Goal: Information Seeking & Learning: Check status

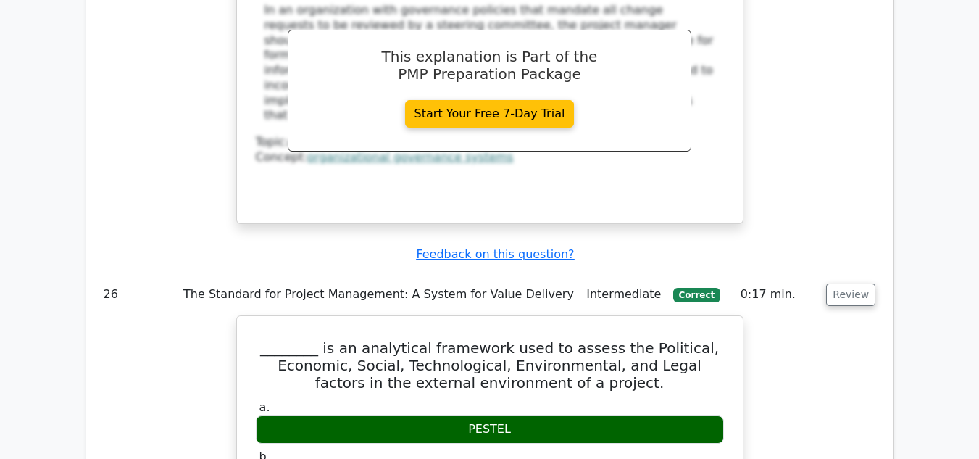
scroll to position [18980, 0]
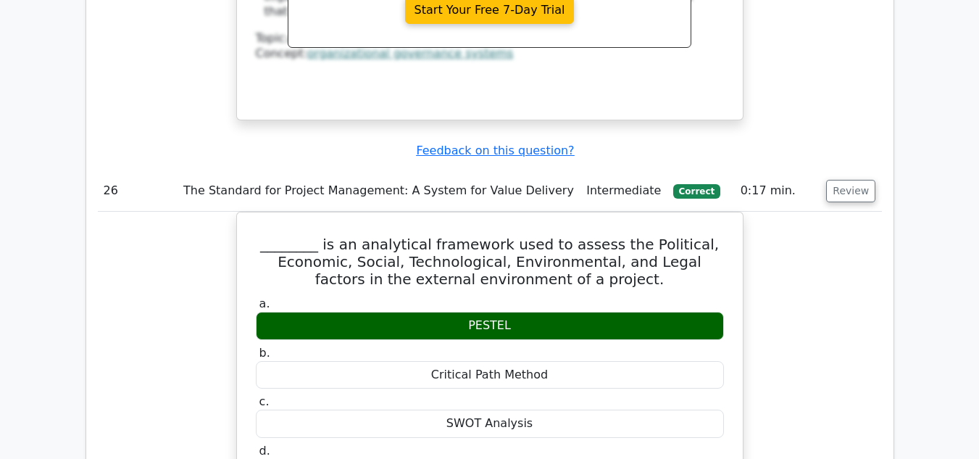
scroll to position [19124, 0]
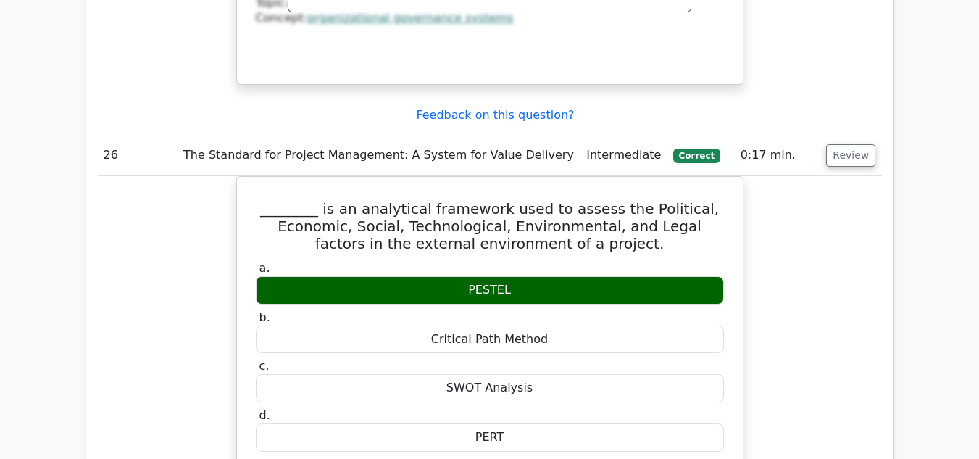
drag, startPoint x: 288, startPoint y: 203, endPoint x: 463, endPoint y: 195, distance: 175.5
drag, startPoint x: 286, startPoint y: 199, endPoint x: 496, endPoint y: 199, distance: 210.1
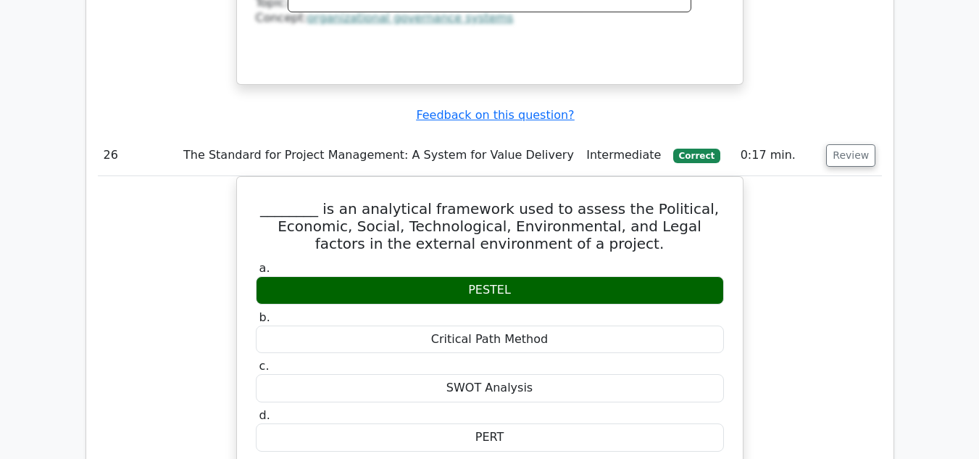
copy h5 "Net Present Value (NPV) formula"
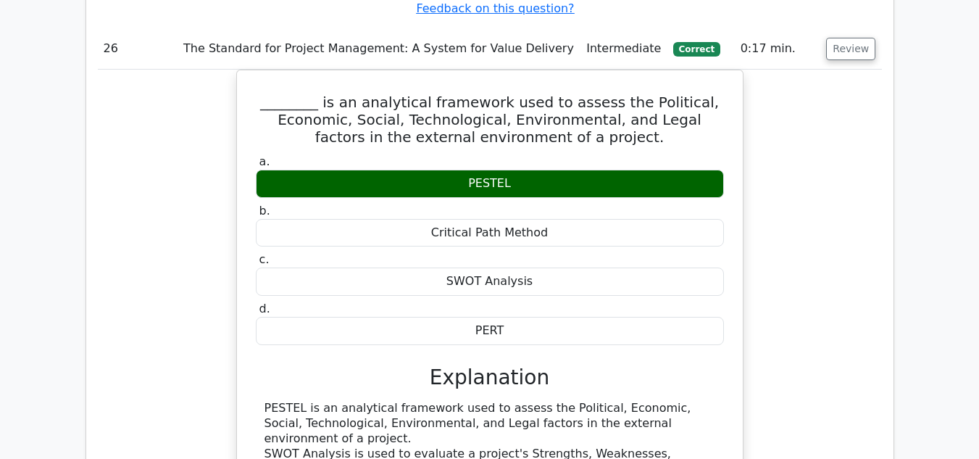
scroll to position [19197, 0]
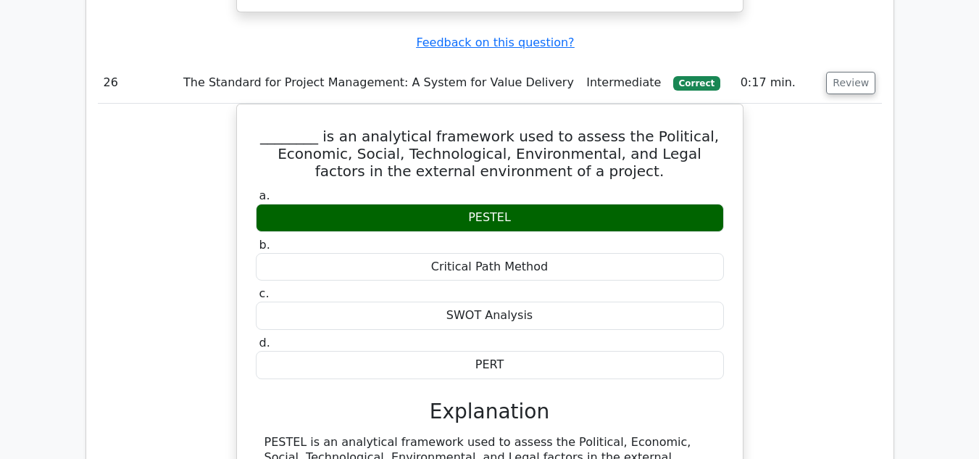
drag, startPoint x: 255, startPoint y: 69, endPoint x: 575, endPoint y: 142, distance: 328.4
copy h5 "A product manager is evaluating the financial viability of a new product featur…"
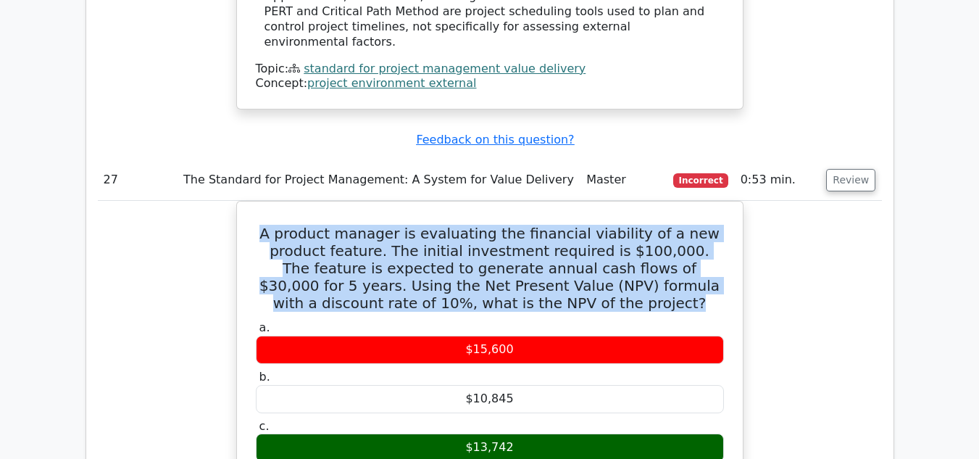
scroll to position [19704, 0]
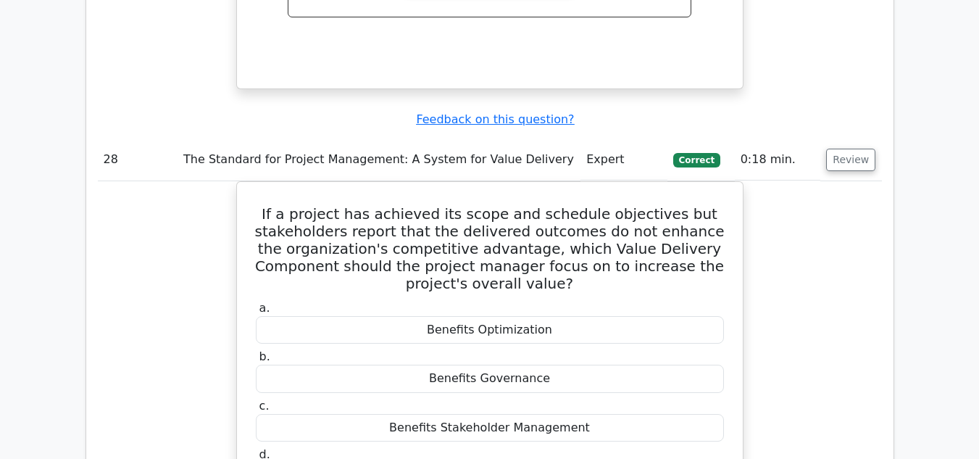
scroll to position [20428, 0]
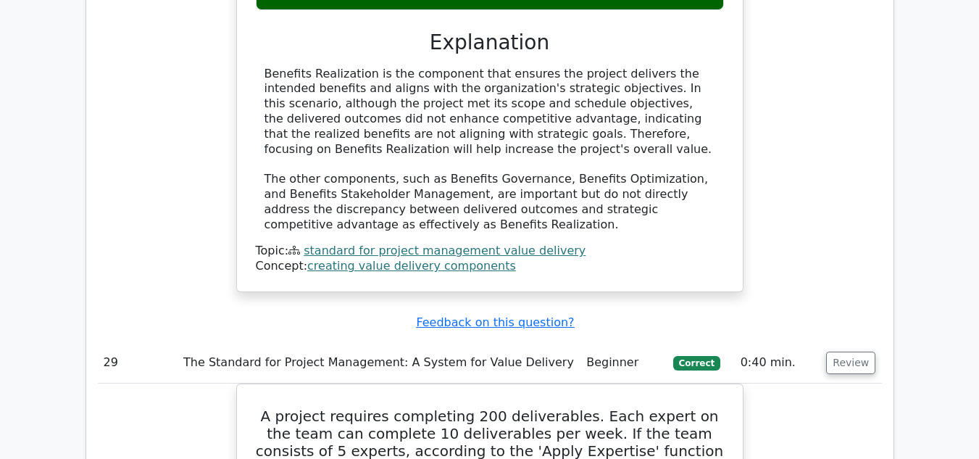
scroll to position [20935, 0]
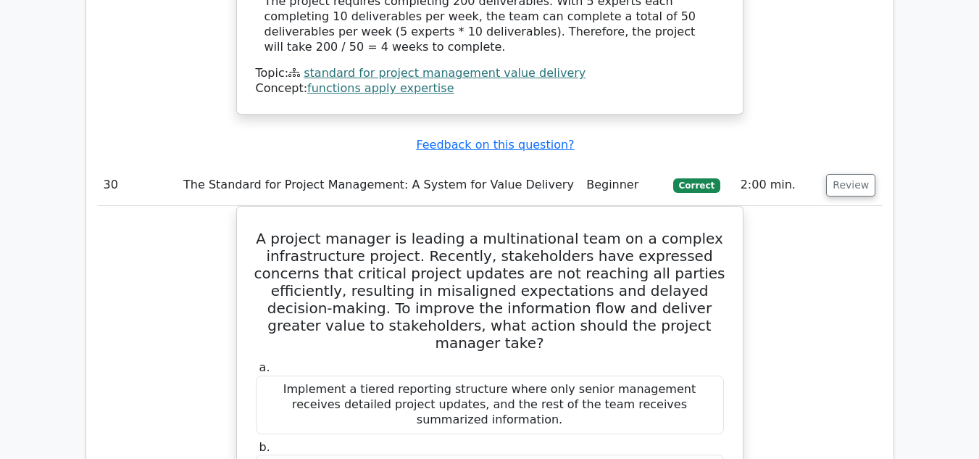
scroll to position [21660, 0]
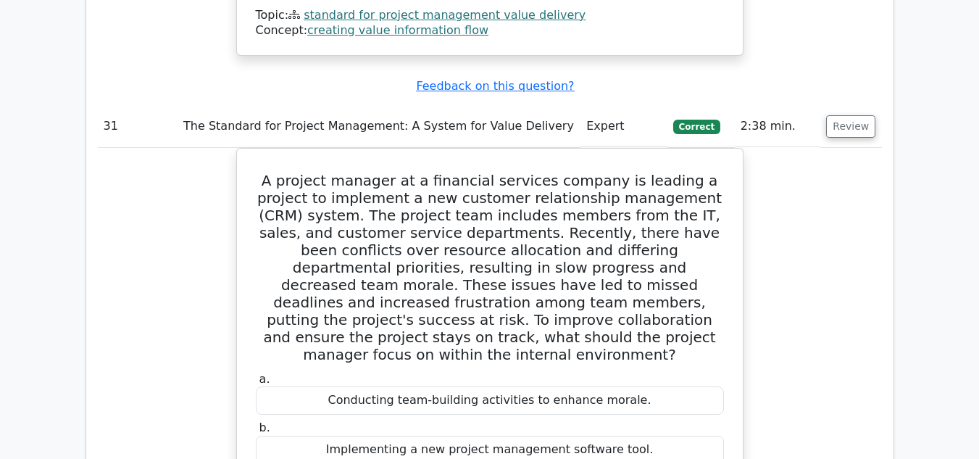
scroll to position [22457, 0]
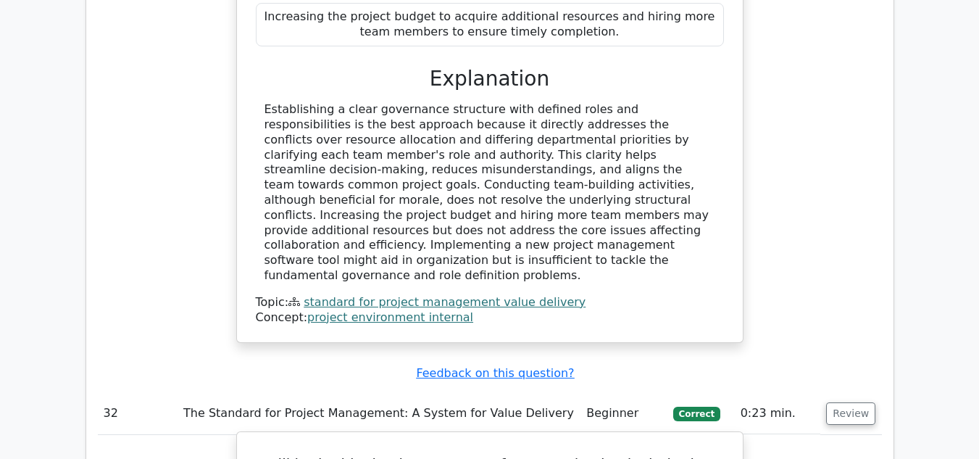
scroll to position [23036, 0]
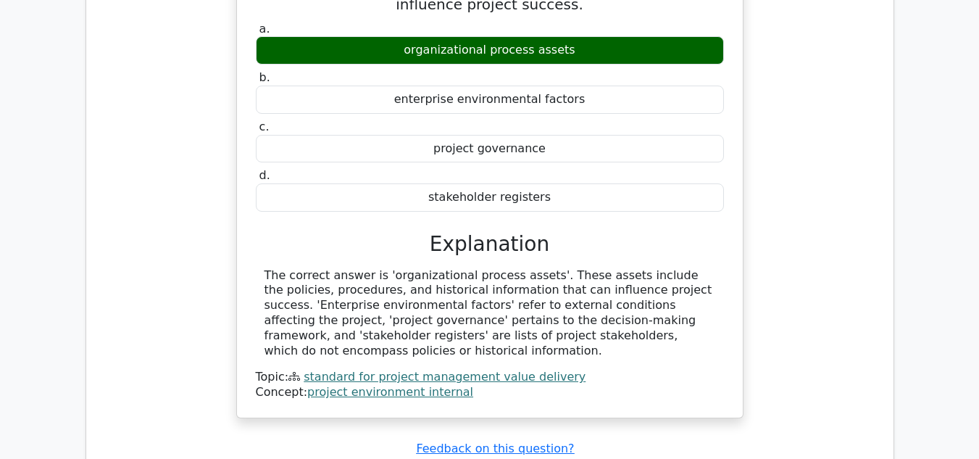
scroll to position [23616, 0]
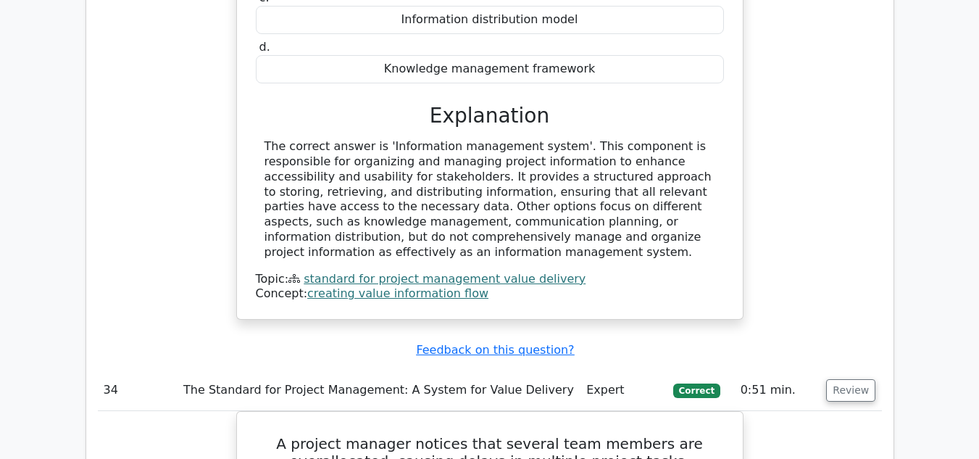
scroll to position [24268, 0]
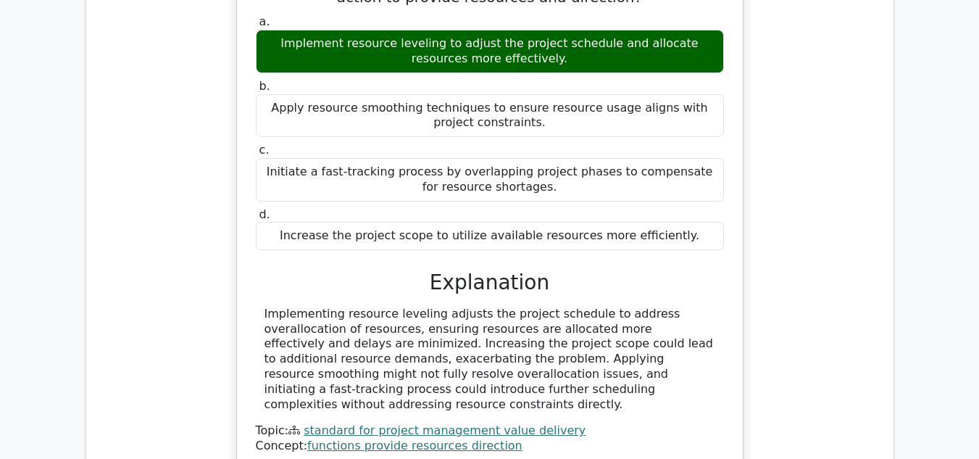
scroll to position [24775, 0]
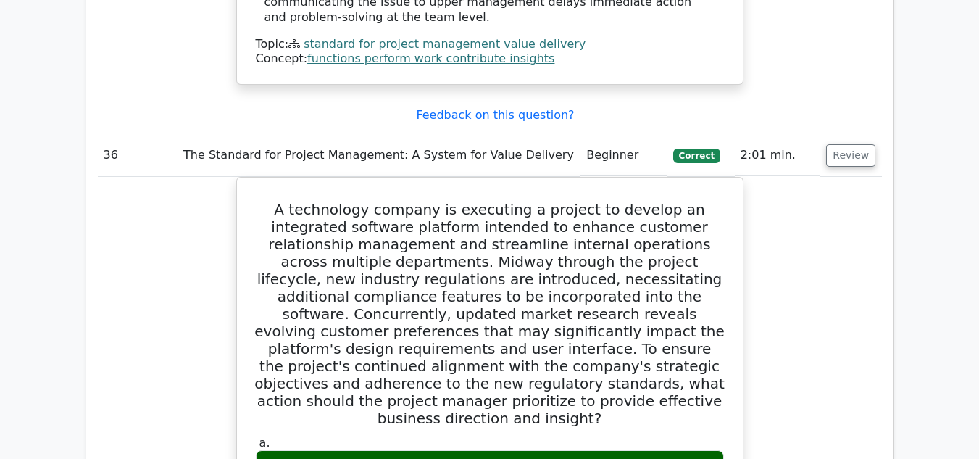
scroll to position [25717, 0]
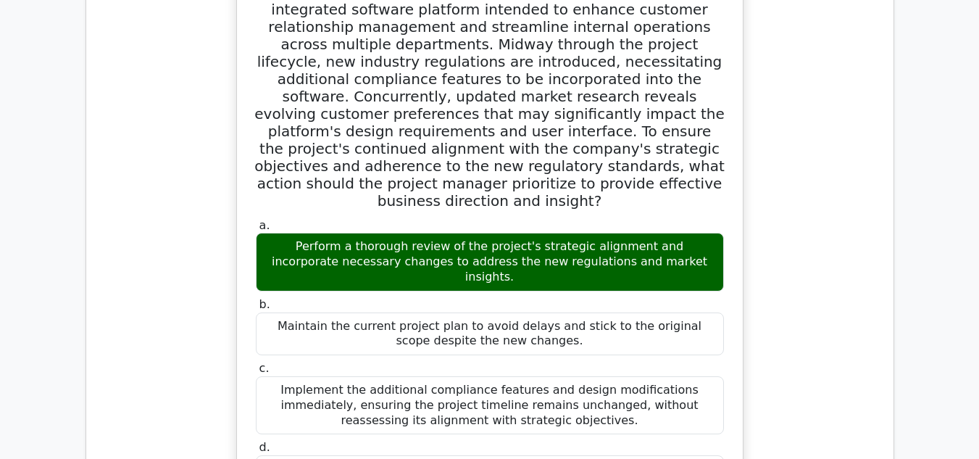
scroll to position [26151, 0]
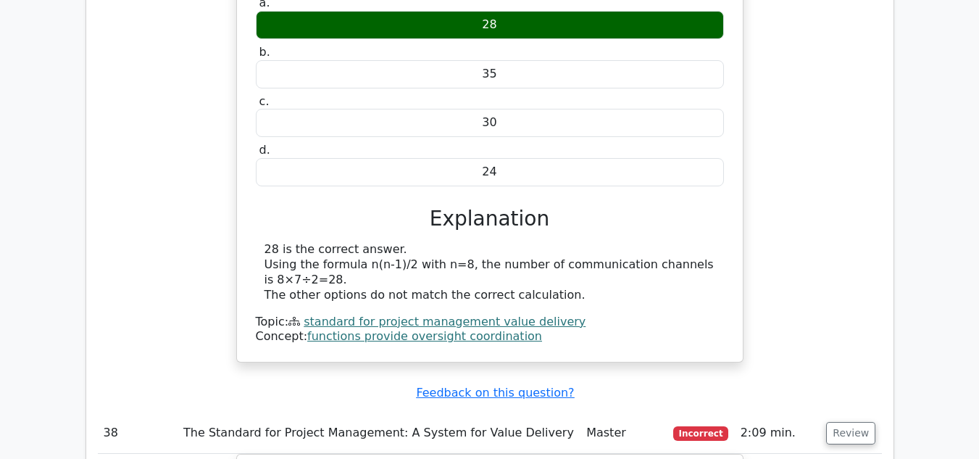
scroll to position [27021, 0]
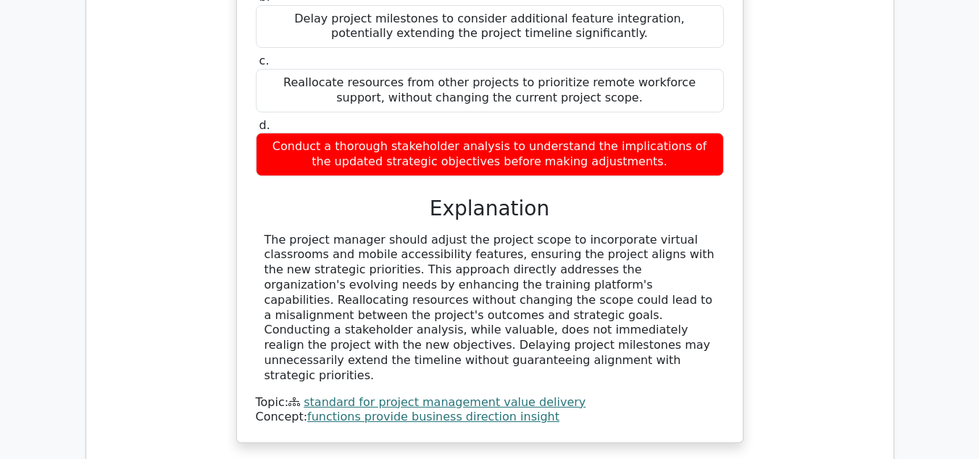
scroll to position [27673, 0]
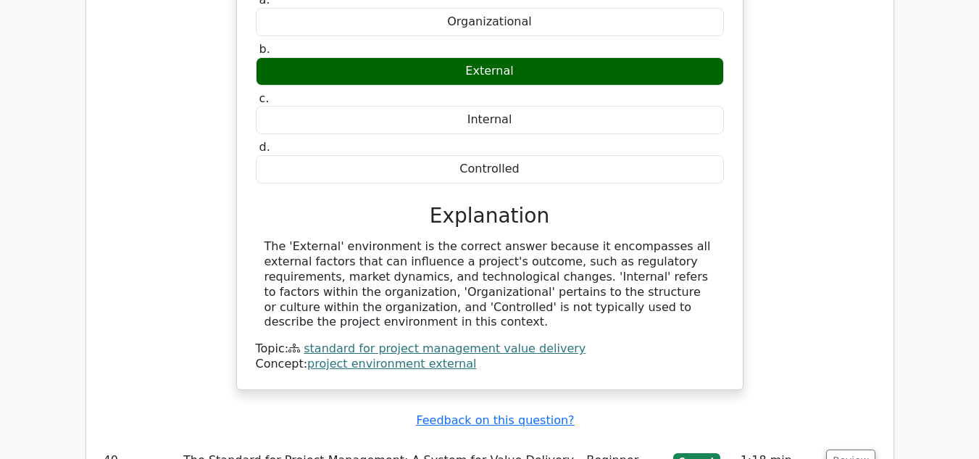
scroll to position [28324, 0]
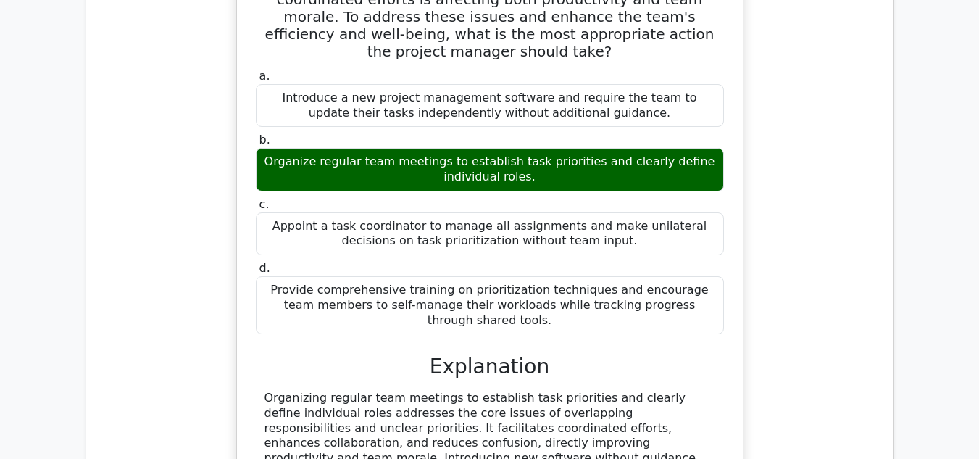
scroll to position [28904, 0]
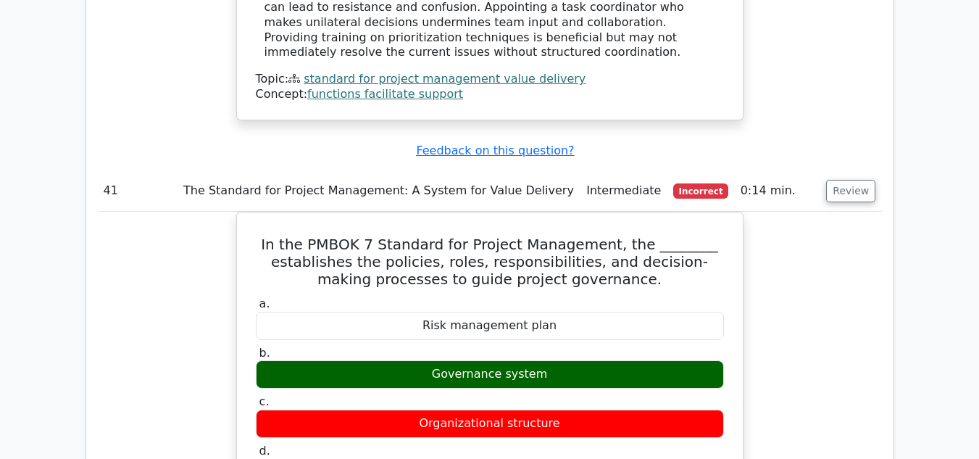
scroll to position [29339, 0]
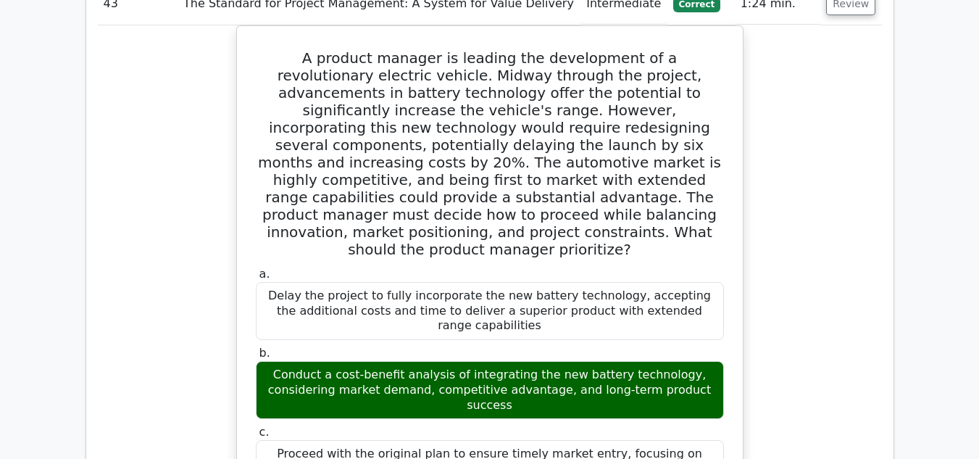
scroll to position [30715, 0]
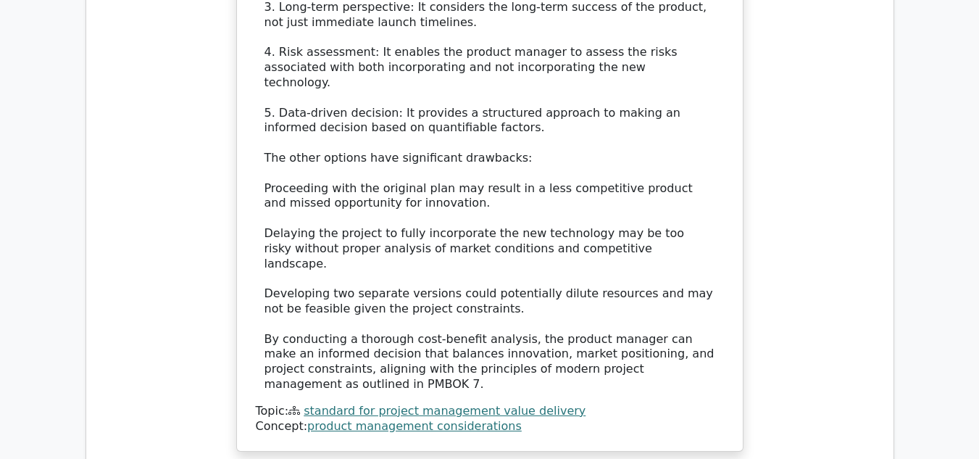
scroll to position [31729, 0]
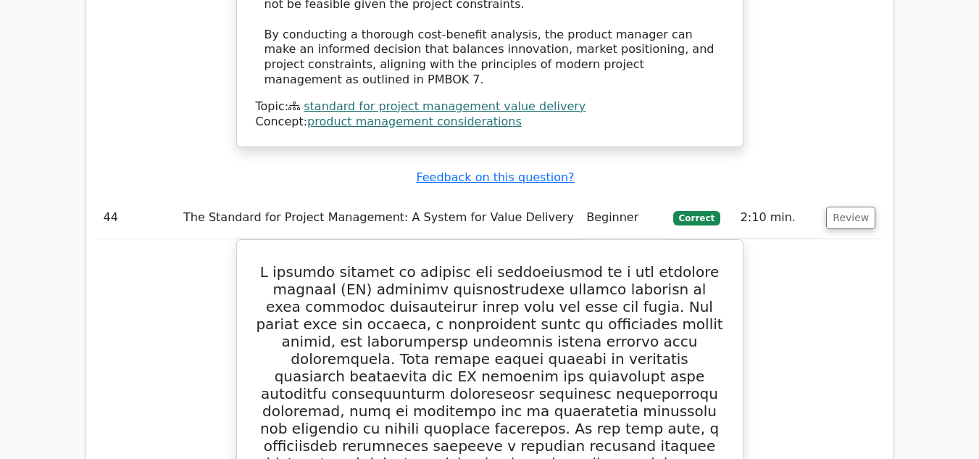
scroll to position [31874, 0]
